Goal: Transaction & Acquisition: Purchase product/service

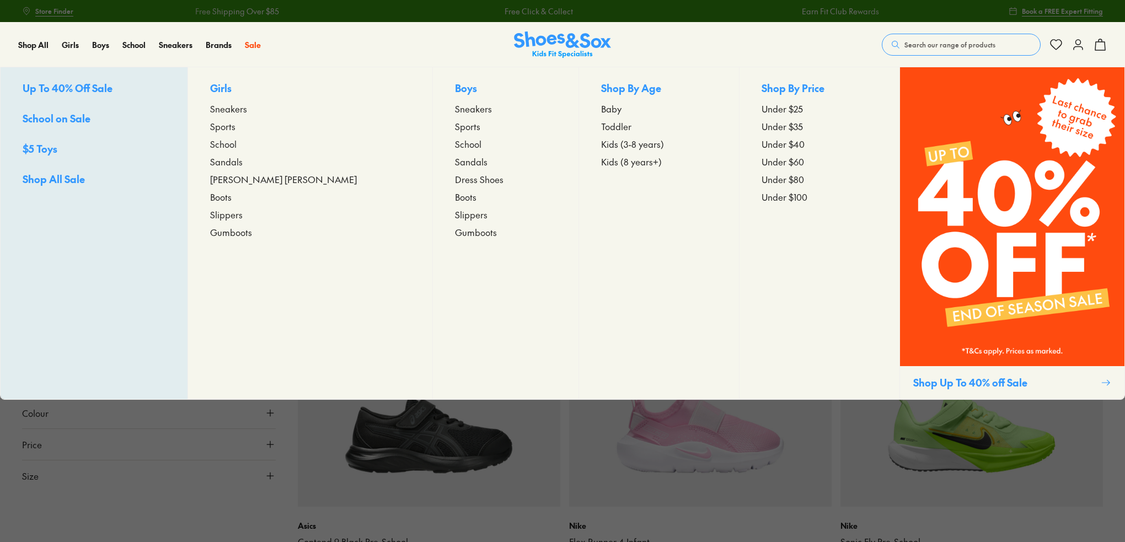
click at [235, 126] on span "Sports" at bounding box center [222, 126] width 25 height 13
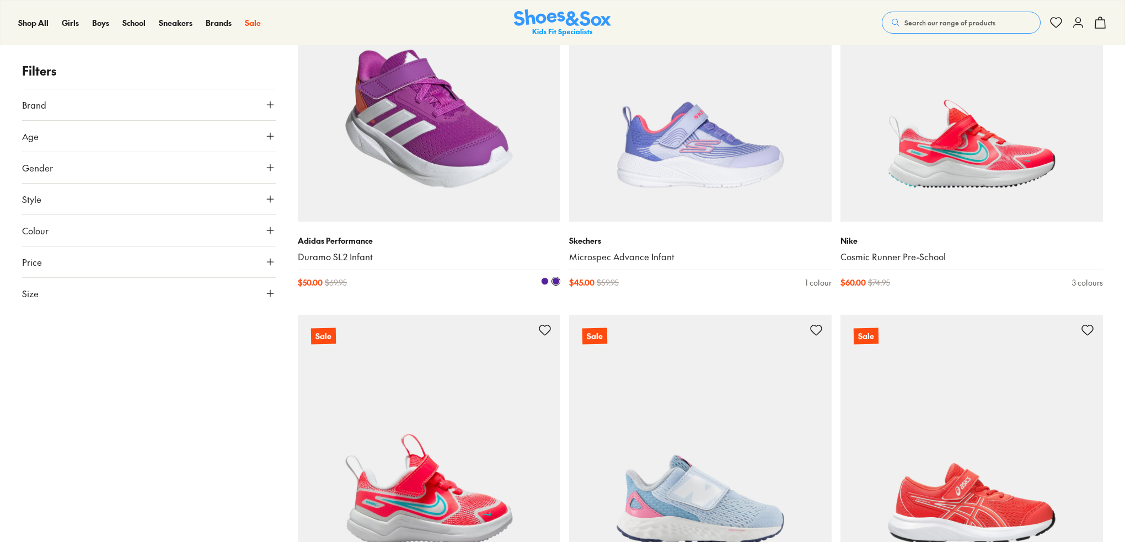
scroll to position [276, 0]
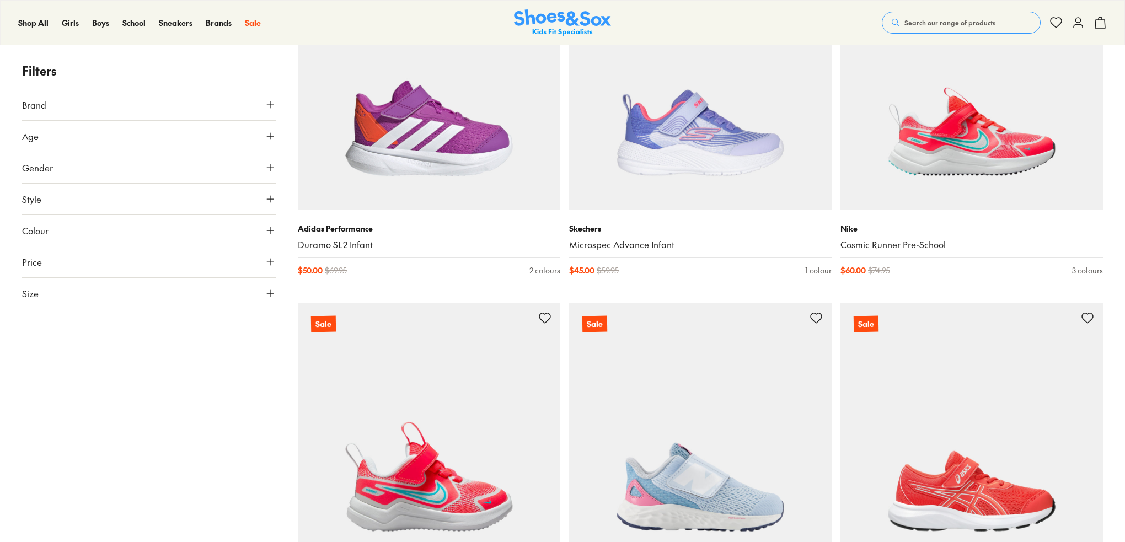
click at [271, 136] on icon at bounding box center [270, 136] width 11 height 11
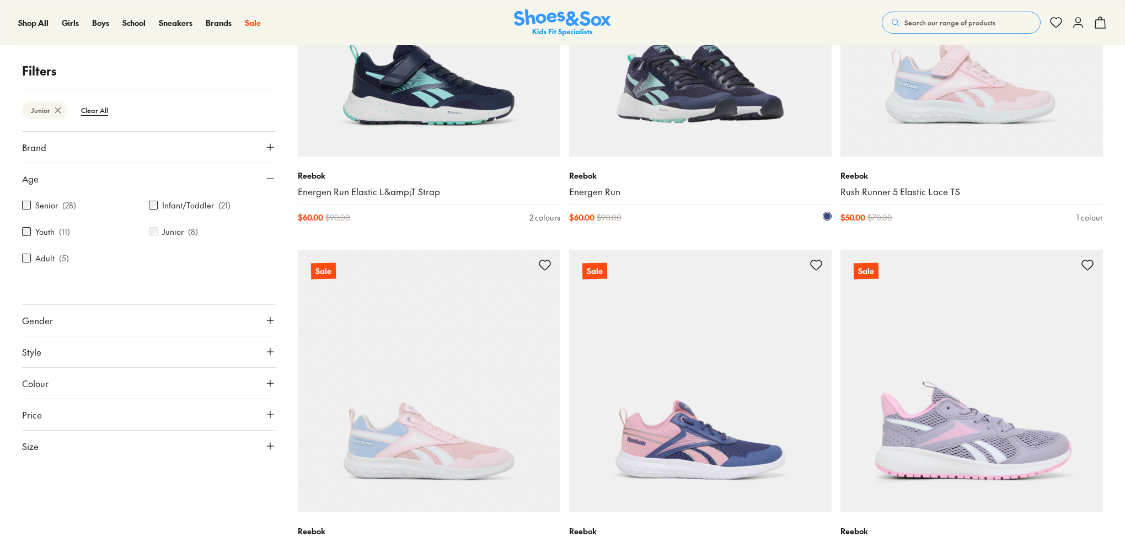
scroll to position [507, 0]
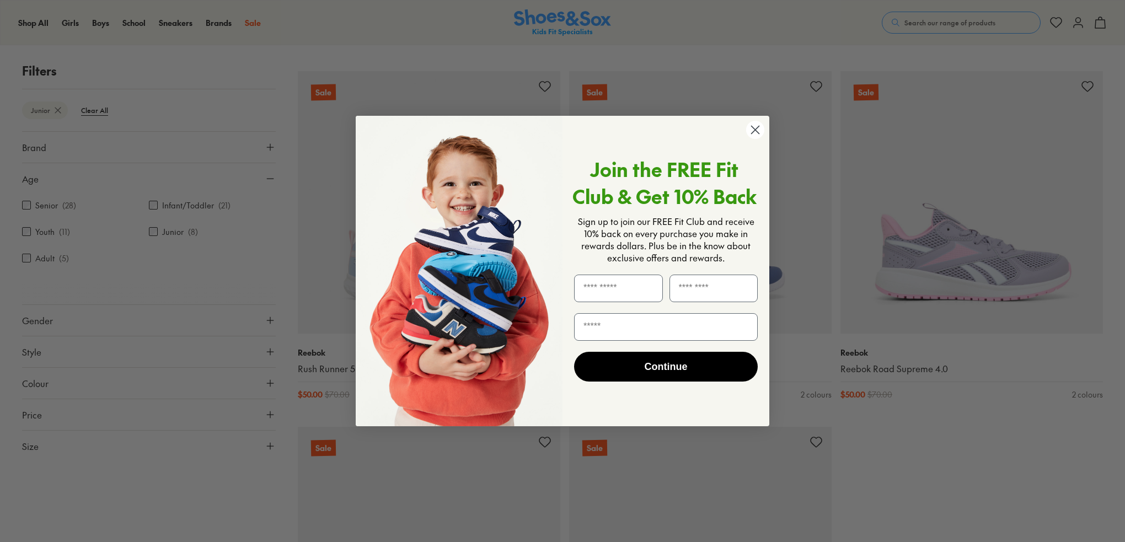
click at [758, 127] on circle "Close dialog" at bounding box center [755, 130] width 18 height 18
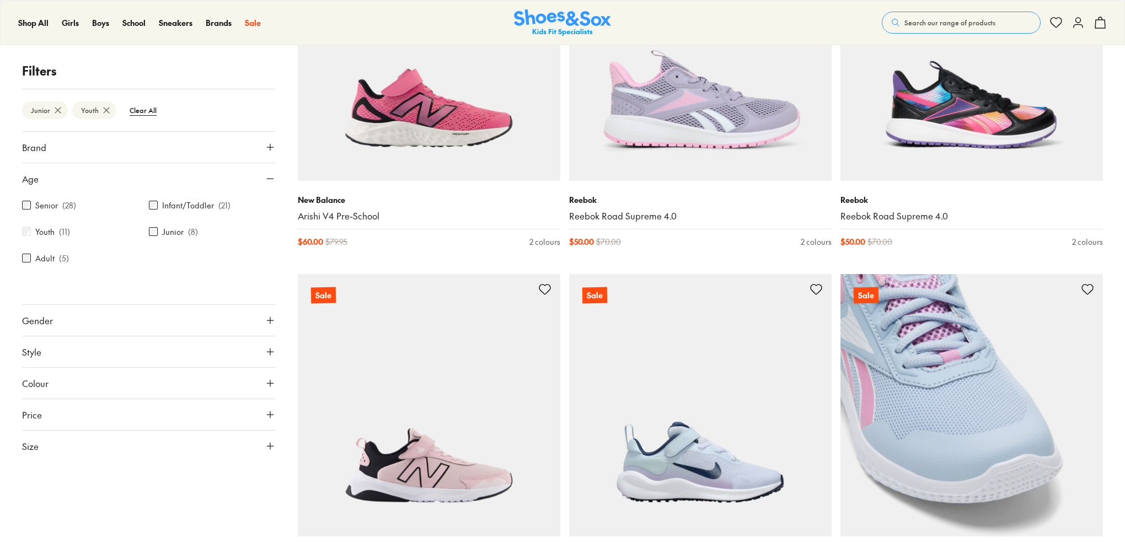
scroll to position [1721, 0]
